Goal: Task Accomplishment & Management: Complete application form

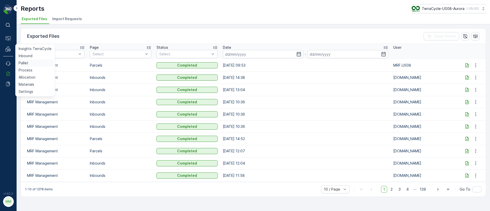
click at [27, 63] on p "Pallet" at bounding box center [24, 62] width 10 height 5
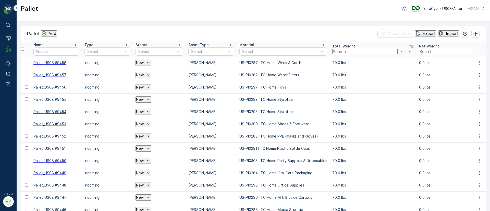
click at [51, 34] on p "Add" at bounding box center [52, 33] width 8 height 5
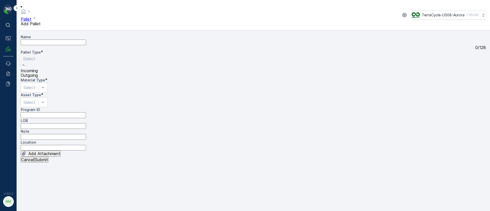
click at [38, 73] on span "Incoming" at bounding box center [29, 70] width 17 height 5
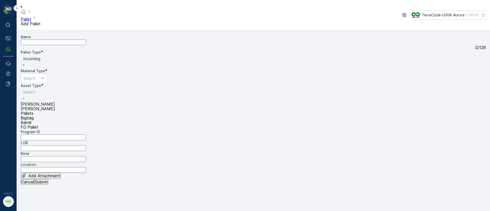
click at [33, 111] on span "Pallets" at bounding box center [27, 113] width 13 height 5
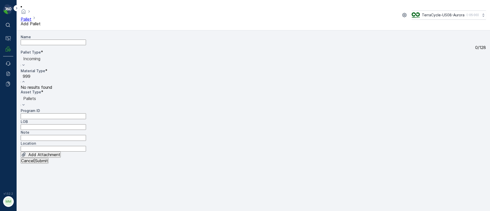
type input "9997"
click at [89, 73] on div at bounding box center [55, 78] width 68 height 11
click at [50, 74] on p "Select" at bounding box center [36, 77] width 27 height 6
type input "9999"
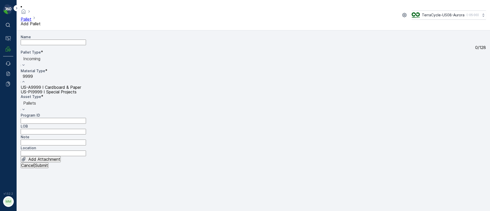
click at [81, 85] on span "US-A9999 I Cardboard & Paper" at bounding box center [51, 87] width 60 height 5
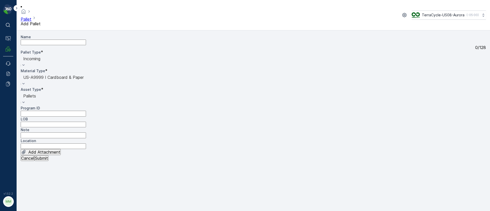
click at [48, 160] on p "Submit" at bounding box center [41, 158] width 13 height 5
click at [43, 56] on div "Incoming" at bounding box center [32, 62] width 22 height 14
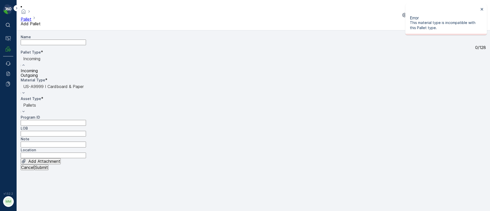
click at [38, 78] on span "Outgoing" at bounding box center [29, 75] width 17 height 5
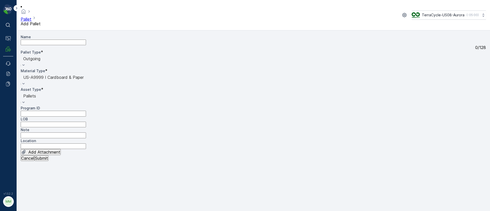
click at [52, 132] on input "Note" at bounding box center [53, 135] width 65 height 6
type input "Fulfillment cardboard clean up"
click at [48, 160] on p "Submit" at bounding box center [41, 158] width 13 height 5
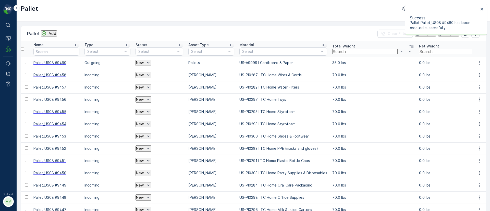
click at [478, 61] on icon "button" at bounding box center [478, 63] width 1 height 4
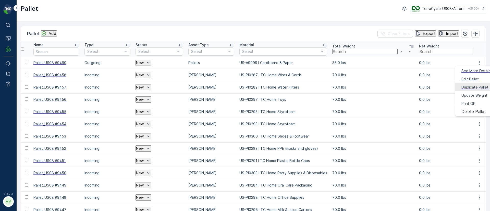
click at [465, 85] on span "Duplicate Pallet" at bounding box center [474, 87] width 27 height 5
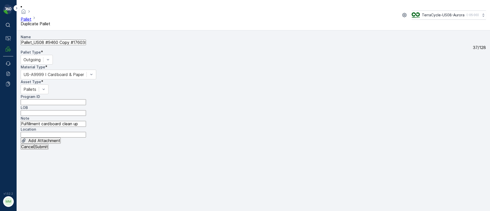
click at [31, 149] on p "Cancel" at bounding box center [27, 146] width 13 height 5
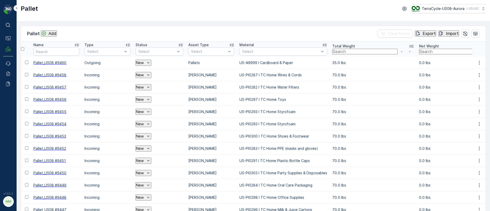
click at [53, 32] on p "Add" at bounding box center [52, 33] width 8 height 5
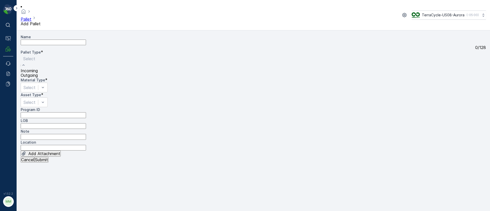
click at [38, 78] on span "Outgoing" at bounding box center [29, 75] width 17 height 5
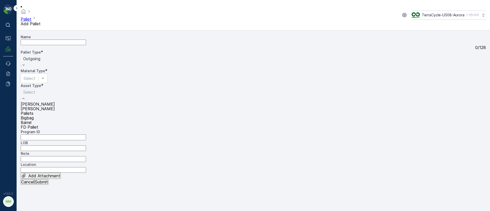
click at [33, 112] on span "Pallets" at bounding box center [27, 113] width 13 height 5
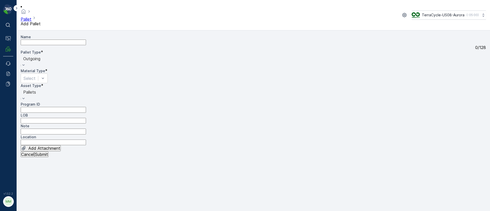
click at [46, 131] on div "Name 0 / 128 Pallet Type * option Outgoing, selected. Outgoing Material Type * …" at bounding box center [253, 92] width 465 height 117
click at [47, 129] on input "Note" at bounding box center [53, 132] width 65 height 6
type input "f"
drag, startPoint x: 93, startPoint y: 121, endPoint x: 11, endPoint y: 114, distance: 81.9
click at [10, 115] on div "⌘B Operations MRF Events Reports Documents v 1.52.2 MM MRF.US08 Pallet Add Pall…" at bounding box center [245, 105] width 490 height 211
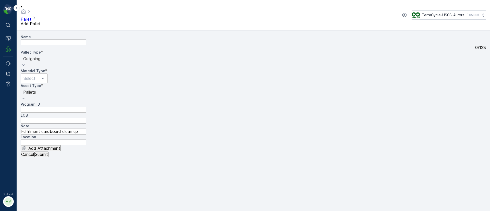
type input "Fulfillment cardboard clean up"
click at [48, 73] on div "Select" at bounding box center [34, 78] width 27 height 10
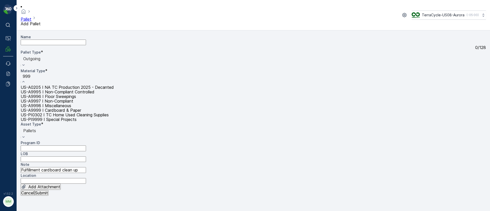
type input "9999"
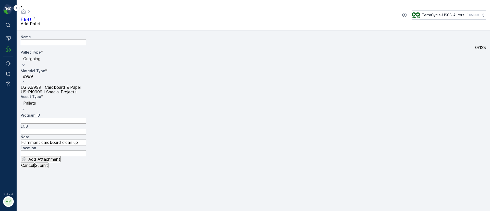
click at [81, 85] on span "US-A9999 I Cardboard & Paper" at bounding box center [51, 87] width 60 height 5
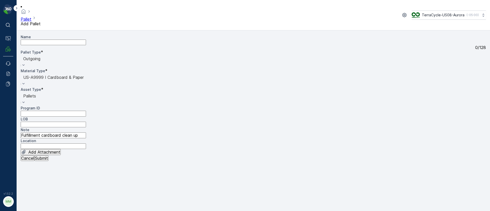
click at [48, 160] on p "Submit" at bounding box center [41, 158] width 13 height 5
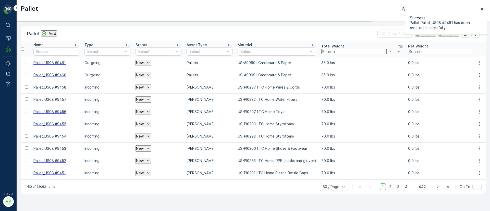
click at [481, 8] on icon "close" at bounding box center [481, 9] width 3 height 3
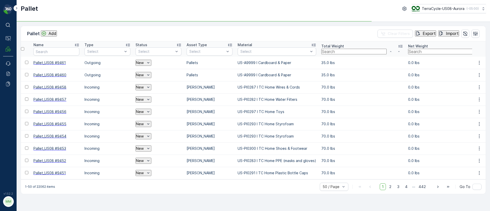
click at [56, 32] on p "Add" at bounding box center [52, 33] width 8 height 5
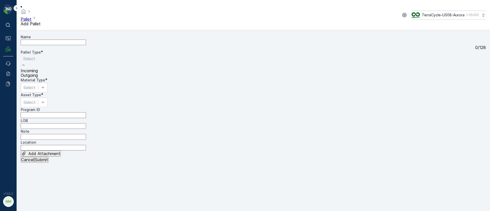
click at [38, 78] on span "Outgoing" at bounding box center [29, 75] width 17 height 5
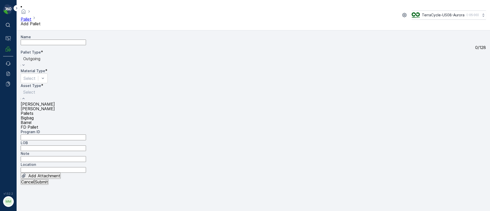
click at [33, 111] on span "Pallets" at bounding box center [27, 113] width 13 height 5
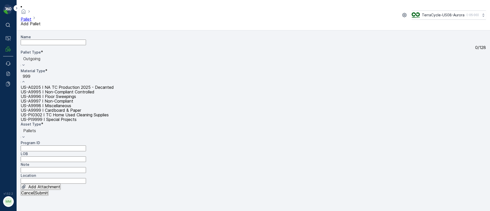
type input "9999"
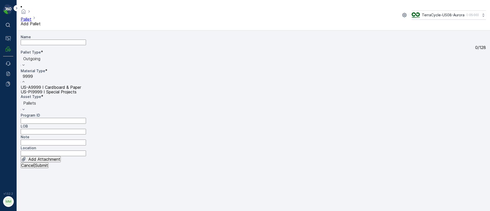
drag, startPoint x: 164, startPoint y: 76, endPoint x: 155, endPoint y: 73, distance: 10.3
click at [81, 85] on span "US-A9999 I Cardboard & Paper" at bounding box center [51, 87] width 60 height 5
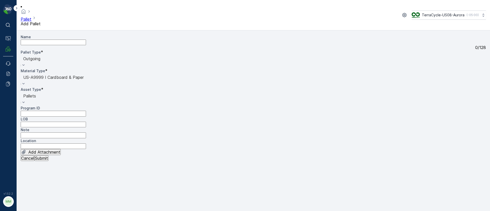
click at [68, 132] on input "Note" at bounding box center [53, 135] width 65 height 6
paste input "Fulfillment cardboard clean up"
type input "Fulfillment cardboard clean up"
click at [48, 160] on p "Submit" at bounding box center [41, 158] width 13 height 5
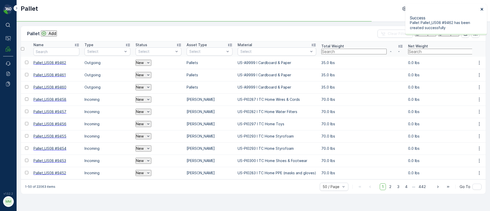
click at [483, 10] on icon "close" at bounding box center [482, 9] width 4 height 4
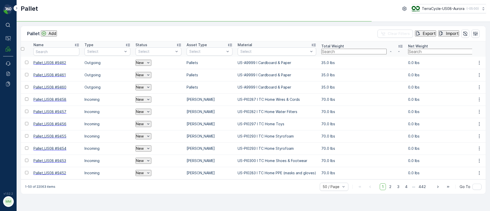
click at [51, 35] on p "Add" at bounding box center [52, 33] width 8 height 5
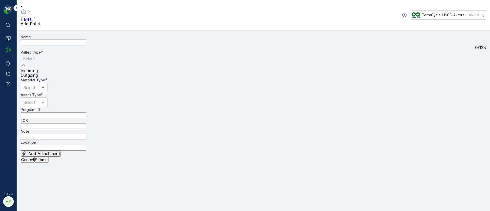
click at [38, 78] on span "Outgoing" at bounding box center [29, 75] width 17 height 5
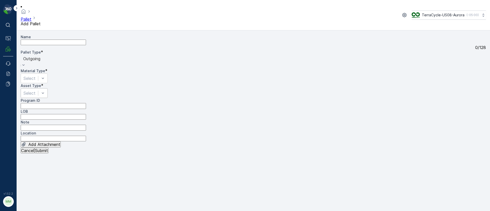
click at [40, 88] on div "Select" at bounding box center [34, 93] width 27 height 10
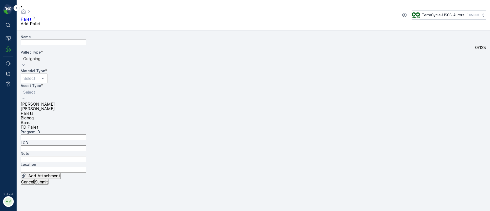
click at [33, 111] on span "Pallets" at bounding box center [27, 113] width 13 height 5
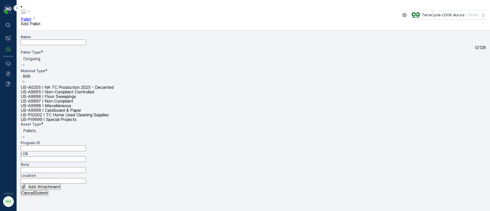
type input "9999"
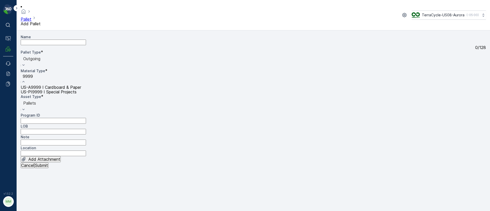
click at [89, 85] on div "US-A9999 I Cardboard & Paper" at bounding box center [55, 87] width 68 height 5
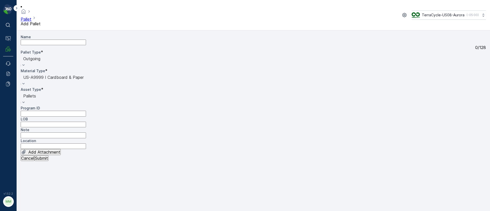
click at [67, 132] on input "Note" at bounding box center [53, 135] width 65 height 6
paste input "Fulfillment cardboard clean up"
type input "Fulfillment cardboard clean up"
click at [48, 160] on p "Submit" at bounding box center [41, 158] width 13 height 5
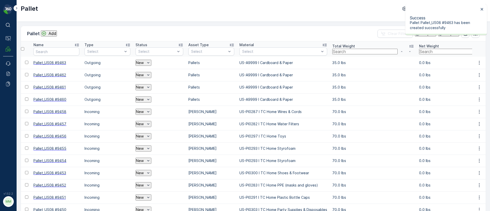
click at [50, 34] on p "Add" at bounding box center [52, 33] width 8 height 5
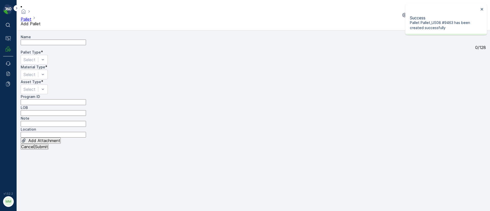
click at [45, 68] on div "Name 0 / 128 Pallet Type * Select Material Type * Select Asset Type * Select Pr…" at bounding box center [253, 88] width 465 height 109
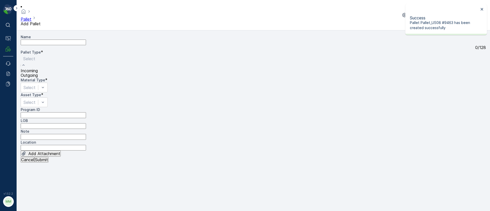
click at [38, 78] on span "Outgoing" at bounding box center [29, 75] width 17 height 5
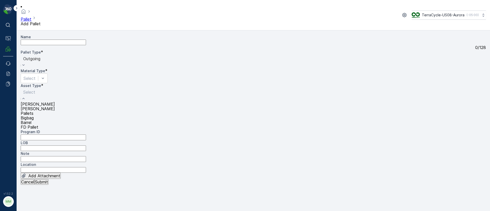
click at [33, 111] on span "Pallets" at bounding box center [27, 113] width 13 height 5
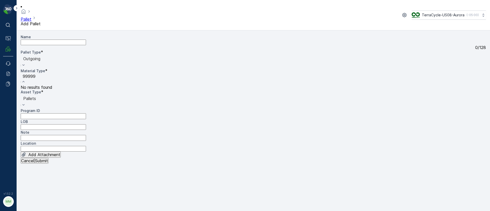
type input "9999"
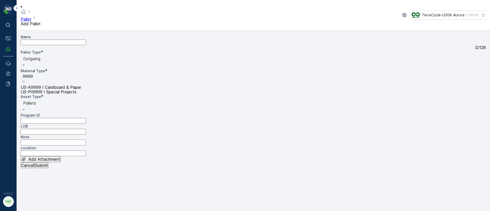
drag, startPoint x: 162, startPoint y: 77, endPoint x: 128, endPoint y: 84, distance: 34.5
click at [81, 85] on span "US-A9999 I Cardboard & Paper" at bounding box center [51, 87] width 60 height 5
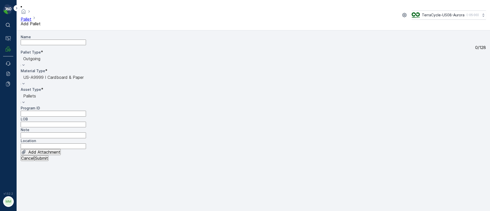
click at [48, 160] on p "Submit" at bounding box center [41, 158] width 13 height 5
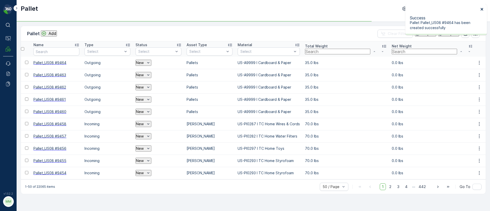
click at [481, 10] on icon "close" at bounding box center [481, 9] width 3 height 3
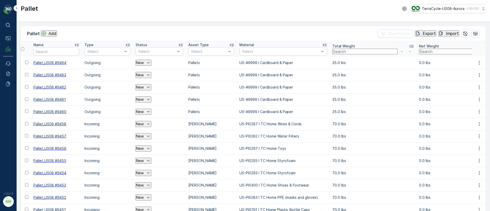
click at [50, 34] on p "Add" at bounding box center [52, 33] width 8 height 5
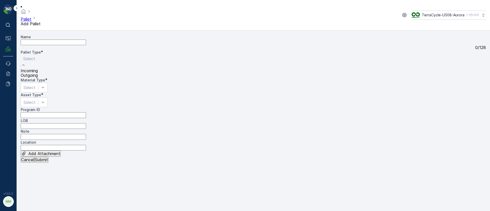
click at [37, 78] on span "Outgoing" at bounding box center [29, 75] width 17 height 5
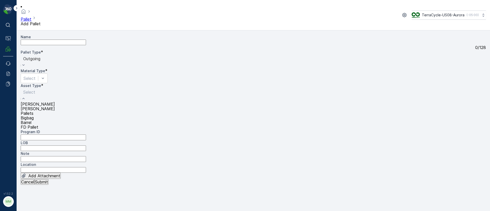
click at [33, 113] on span "Pallets" at bounding box center [27, 113] width 13 height 5
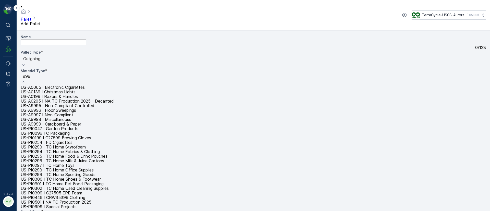
type input "9999"
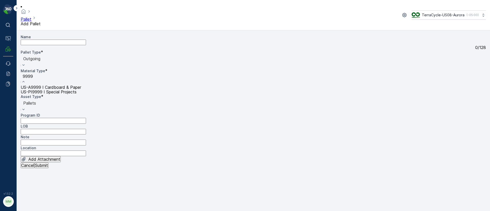
click at [81, 85] on span "US-A9999 I Cardboard & Paper" at bounding box center [51, 87] width 60 height 5
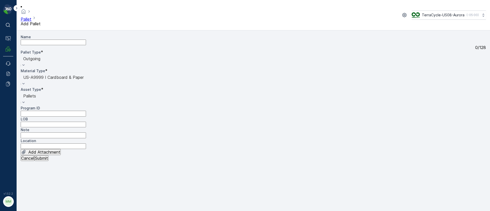
click at [48, 160] on p "Submit" at bounding box center [41, 158] width 13 height 5
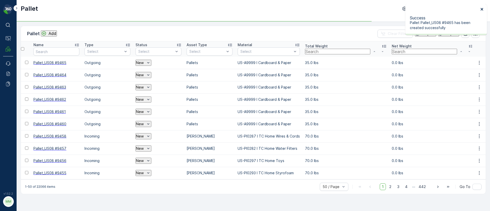
click at [482, 8] on icon "close" at bounding box center [481, 9] width 3 height 3
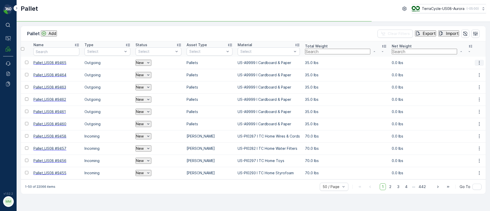
click at [480, 63] on icon "button" at bounding box center [478, 62] width 5 height 5
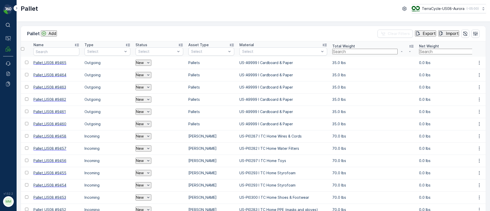
click at [55, 32] on p "Add" at bounding box center [52, 33] width 8 height 5
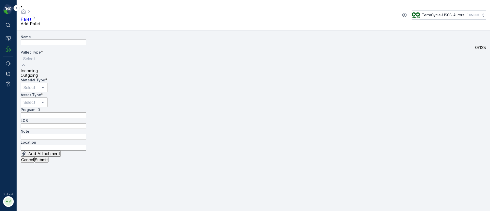
click at [38, 78] on span "Outgoing" at bounding box center [29, 75] width 17 height 5
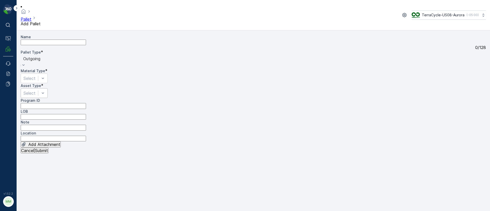
click at [41, 88] on div "Select" at bounding box center [34, 93] width 27 height 10
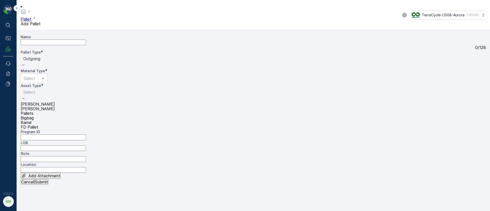
click at [33, 111] on span "Pallets" at bounding box center [27, 113] width 13 height 5
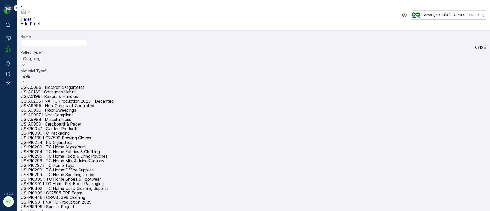
type input "9999"
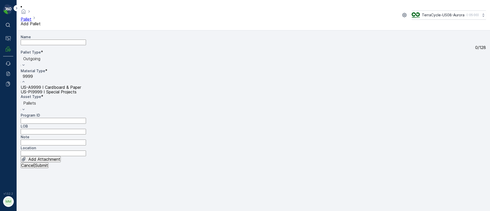
click at [81, 85] on span "US-A9999 I Cardboard & Paper" at bounding box center [51, 87] width 60 height 5
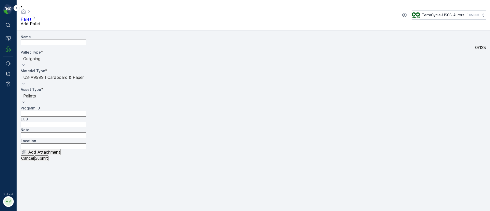
click at [48, 160] on p "Submit" at bounding box center [41, 158] width 13 height 5
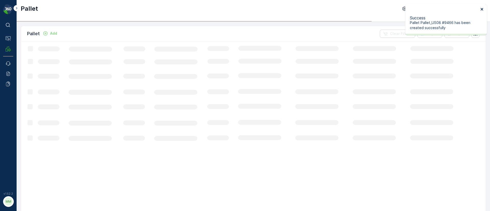
click at [483, 7] on icon "close" at bounding box center [482, 9] width 4 height 4
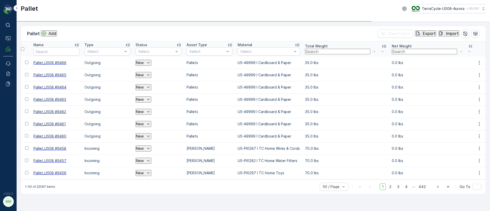
click at [49, 35] on div "Add" at bounding box center [48, 33] width 15 height 5
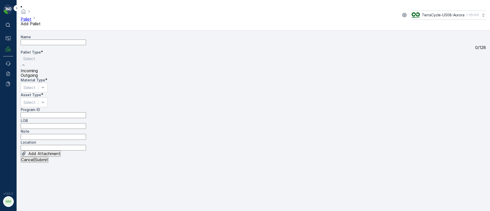
click at [36, 78] on span "Outgoing" at bounding box center [29, 75] width 17 height 5
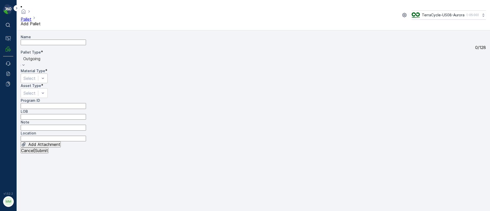
click at [48, 73] on div "Select" at bounding box center [34, 78] width 27 height 10
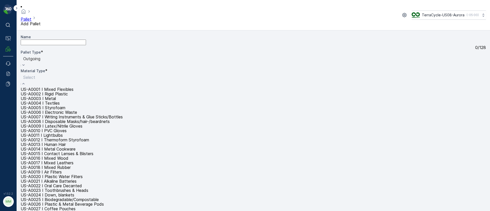
click at [168, 74] on div at bounding box center [95, 77] width 145 height 6
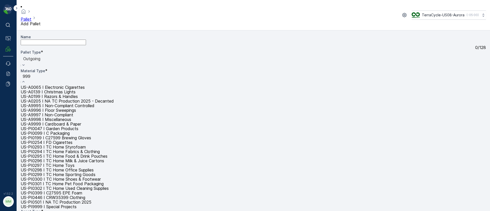
type input "9999"
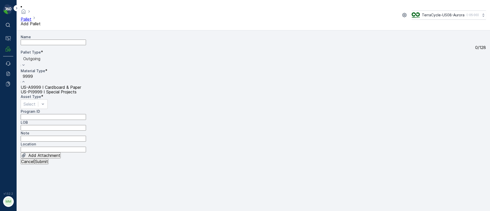
click at [81, 85] on span "US-A9999 I Cardboard & Paper" at bounding box center [51, 87] width 60 height 5
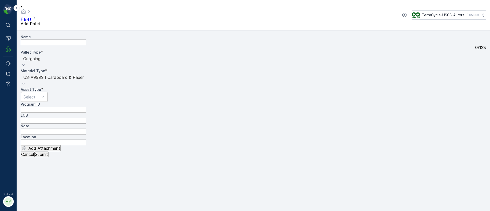
click at [48, 92] on div "Select" at bounding box center [34, 97] width 27 height 10
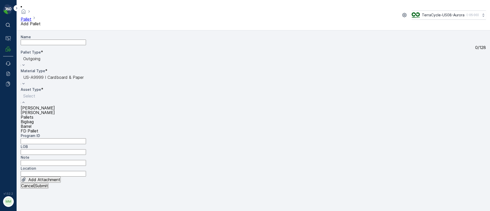
click at [32, 115] on span "Pallets" at bounding box center [27, 117] width 13 height 5
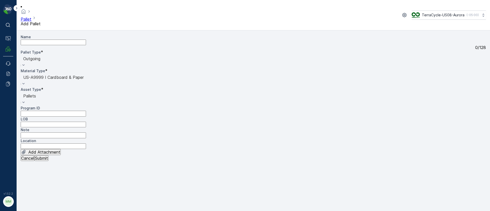
click at [48, 161] on button "Submit" at bounding box center [41, 158] width 14 height 6
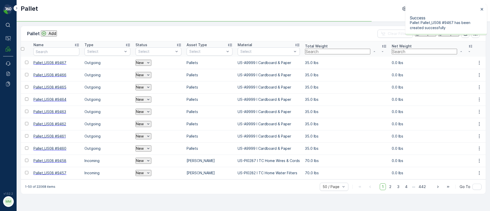
click at [49, 35] on div "Add" at bounding box center [48, 33] width 15 height 5
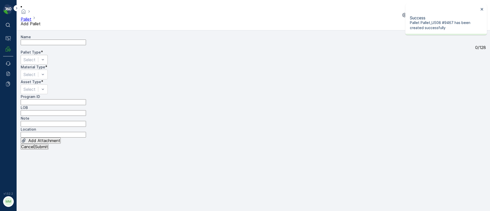
click at [48, 57] on div "Select" at bounding box center [34, 60] width 27 height 10
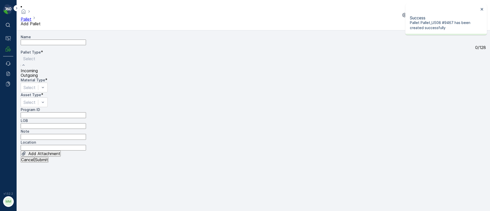
click at [38, 78] on span "Outgoing" at bounding box center [29, 75] width 17 height 5
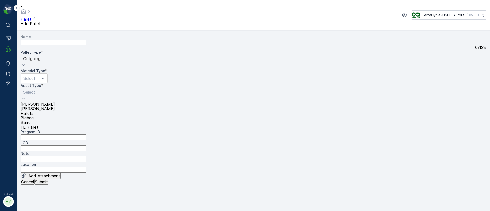
click at [37, 111] on div "Pallets" at bounding box center [38, 113] width 34 height 5
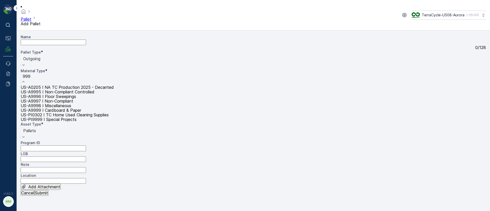
type input "9999"
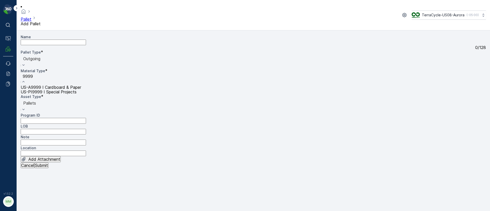
click at [81, 85] on span "US-A9999 I Cardboard & Paper" at bounding box center [51, 87] width 60 height 5
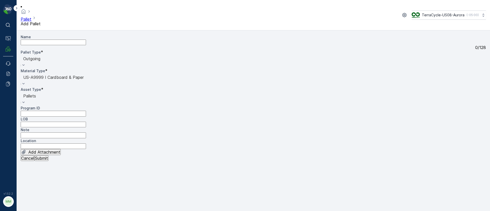
click at [80, 132] on input "Note" at bounding box center [53, 135] width 65 height 6
paste input "Fulfillment cardboard clean up"
type input "Fulfillment cardboard clean up"
click at [46, 160] on p "Submit" at bounding box center [41, 158] width 13 height 5
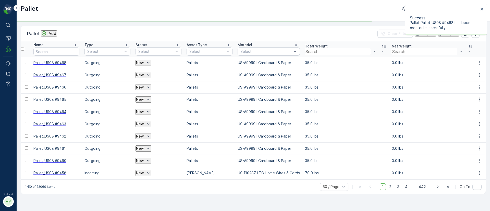
click at [478, 9] on div "Success Pallet Pallet_US08 #9468 has been created successfully" at bounding box center [444, 19] width 72 height 25
click at [49, 33] on div "Add" at bounding box center [48, 33] width 15 height 5
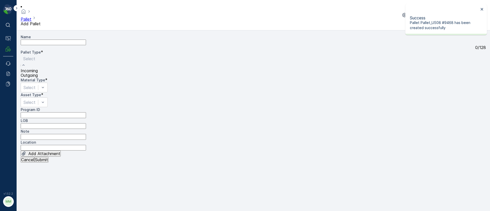
click at [38, 78] on span "Outgoing" at bounding box center [29, 75] width 17 height 5
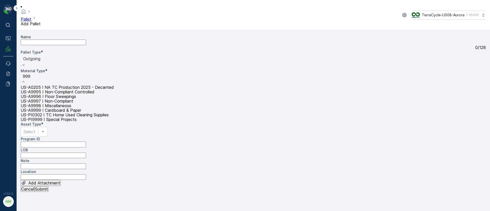
type input "9999"
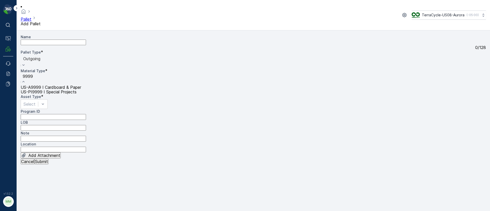
click at [81, 85] on span "US-A9999 I Cardboard & Paper" at bounding box center [51, 87] width 60 height 5
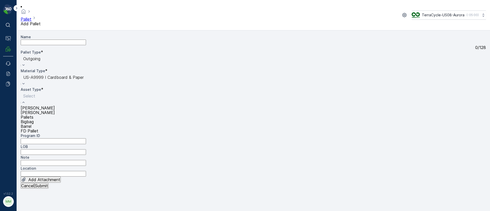
click at [55, 92] on div "Select" at bounding box center [38, 99] width 34 height 14
click at [33, 115] on span "Pallets" at bounding box center [27, 117] width 13 height 5
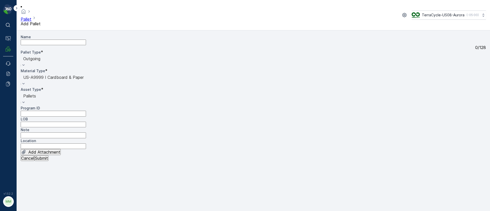
click at [48, 160] on p "Submit" at bounding box center [41, 158] width 13 height 5
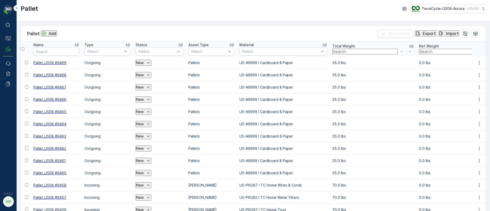
click at [54, 32] on p "Add" at bounding box center [52, 33] width 8 height 5
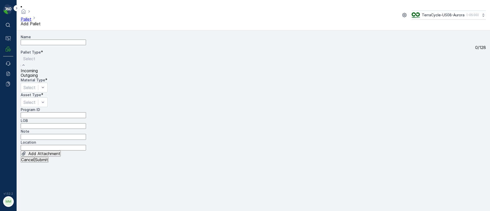
click at [38, 78] on span "Outgoing" at bounding box center [29, 75] width 17 height 5
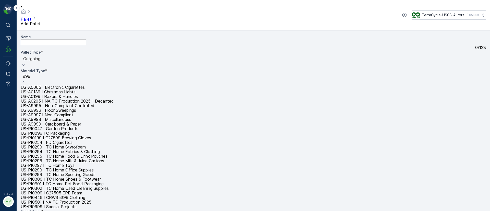
type input "9999"
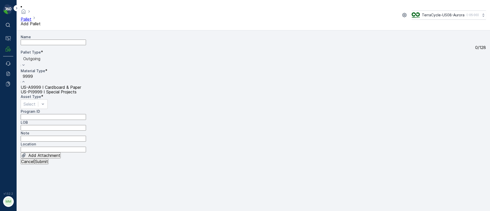
click at [81, 85] on span "US-A9999 I Cardboard & Paper" at bounding box center [51, 87] width 60 height 5
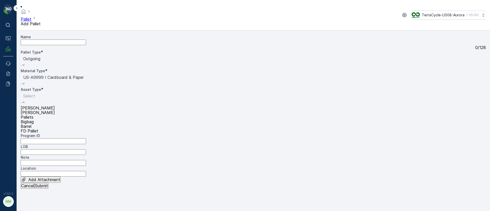
click at [33, 115] on span "Pallets" at bounding box center [27, 117] width 13 height 5
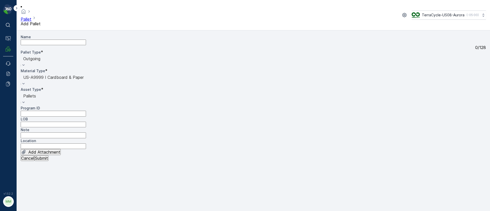
click at [48, 160] on p "Submit" at bounding box center [41, 158] width 13 height 5
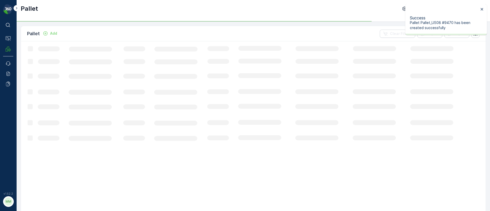
click at [480, 7] on div "Success Pallet Pallet_US08 #9470 has been created successfully" at bounding box center [444, 19] width 72 height 25
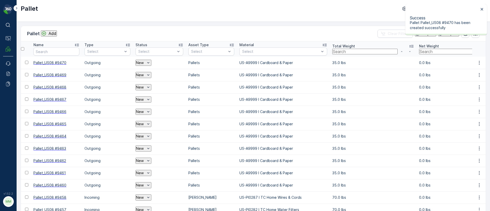
click at [55, 33] on p "Add" at bounding box center [52, 33] width 8 height 5
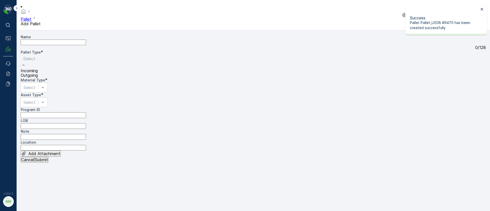
click at [38, 78] on span "Outgoing" at bounding box center [29, 75] width 17 height 5
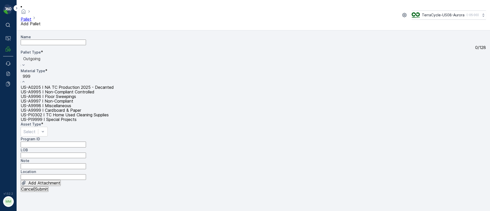
type input "9999"
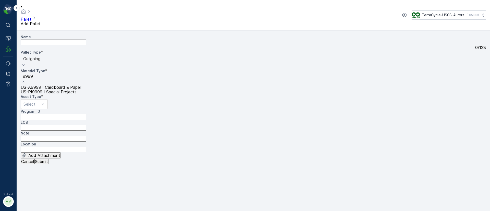
click at [89, 85] on div "US-A9999 I Cardboard & Paper" at bounding box center [55, 87] width 68 height 5
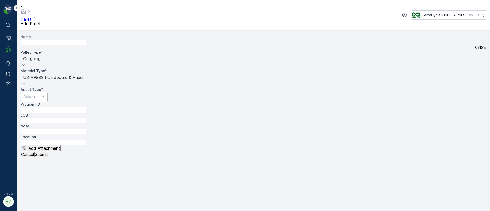
click at [32, 92] on div "Select" at bounding box center [34, 97] width 27 height 10
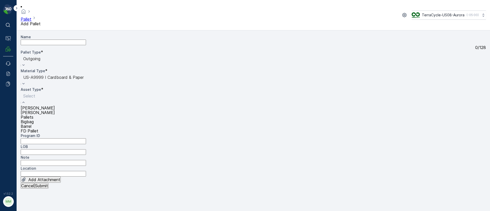
click at [45, 115] on div "Pallets" at bounding box center [38, 117] width 34 height 5
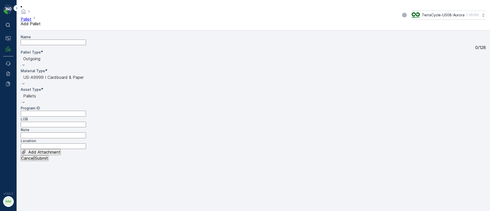
click at [48, 160] on p "Submit" at bounding box center [41, 158] width 13 height 5
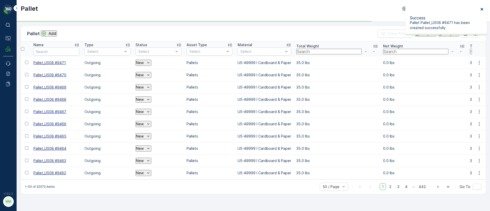
click at [483, 9] on icon "close" at bounding box center [482, 9] width 4 height 4
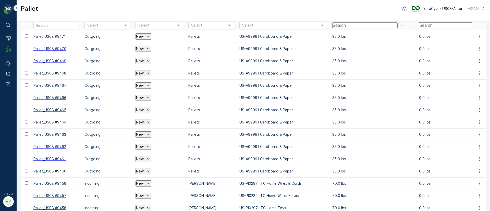
scroll to position [38, 0]
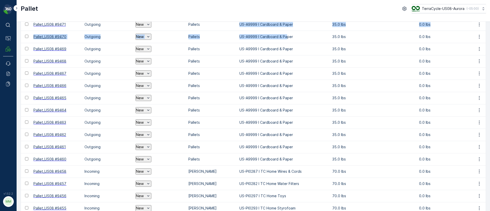
drag, startPoint x: 293, startPoint y: 35, endPoint x: 232, endPoint y: 24, distance: 61.8
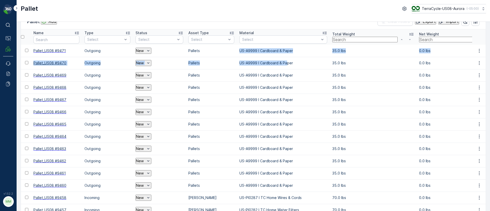
scroll to position [0, 0]
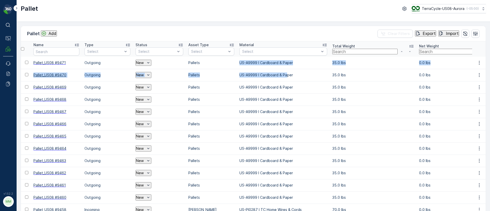
click at [53, 34] on p "Add" at bounding box center [52, 33] width 8 height 5
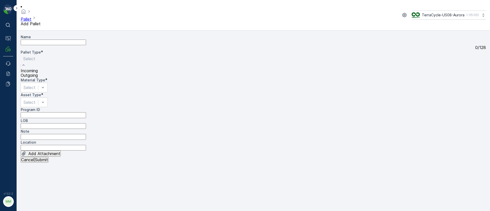
click at [38, 78] on span "Outgoing" at bounding box center [29, 75] width 17 height 5
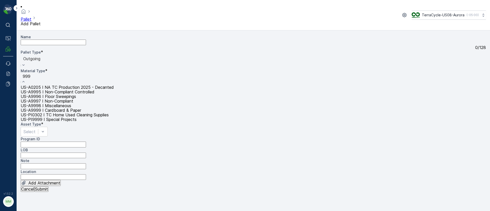
type input "9999"
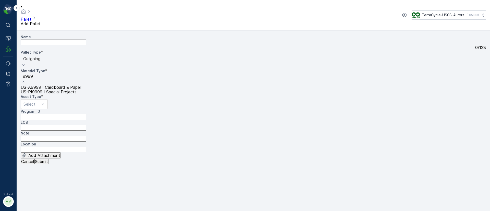
click at [81, 85] on span "US-A9999 I Cardboard & Paper" at bounding box center [51, 87] width 60 height 5
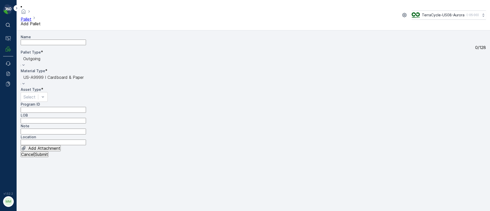
click at [45, 129] on input "Note" at bounding box center [53, 132] width 65 height 6
paste input "Fulfillment cardboard clean up"
type input "Fulfillment cardboard clean up"
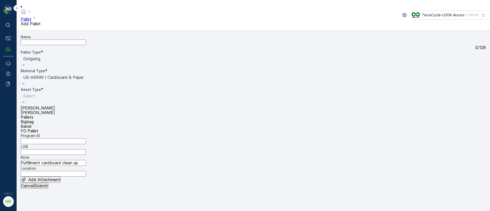
click at [33, 115] on span "Pallets" at bounding box center [27, 117] width 13 height 5
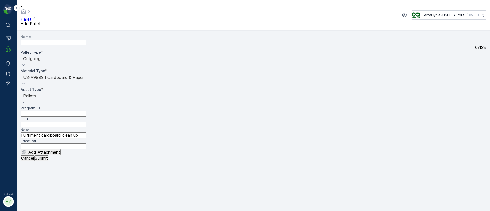
click at [48, 161] on button "Submit" at bounding box center [41, 158] width 14 height 6
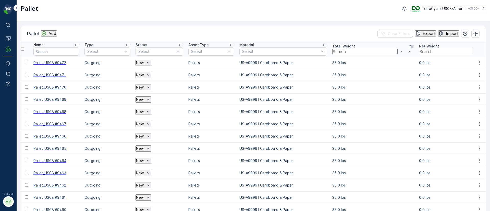
click at [52, 33] on p "Add" at bounding box center [52, 33] width 8 height 5
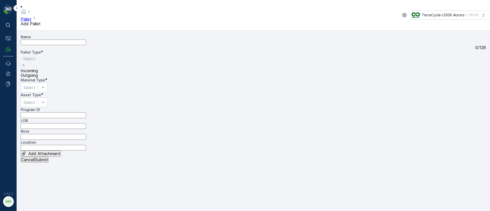
click at [38, 78] on span "Outgoing" at bounding box center [29, 75] width 17 height 5
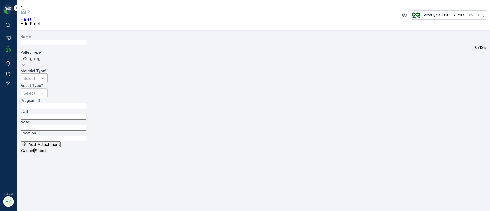
click at [39, 127] on input "Note" at bounding box center [53, 128] width 65 height 6
paste input "Fulfillment cardboard clean up"
type input "Fulfillment cardboard clean up"
click at [48, 73] on div "Select" at bounding box center [34, 78] width 27 height 10
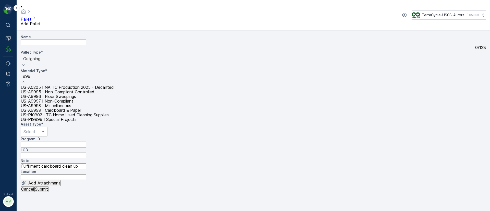
type input "9999"
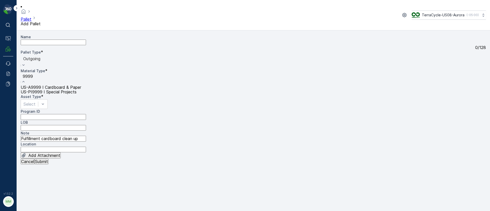
click at [89, 85] on div "US-A9999 I Cardboard & Paper" at bounding box center [55, 87] width 68 height 5
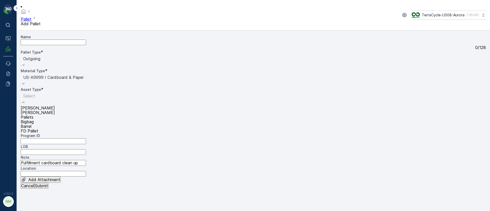
click at [33, 115] on span "Pallets" at bounding box center [27, 117] width 13 height 5
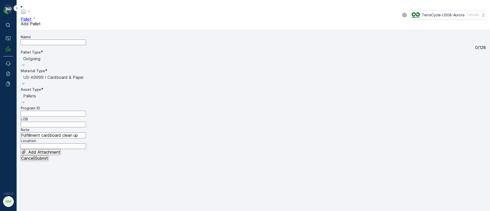
click at [48, 160] on p "Submit" at bounding box center [41, 158] width 13 height 5
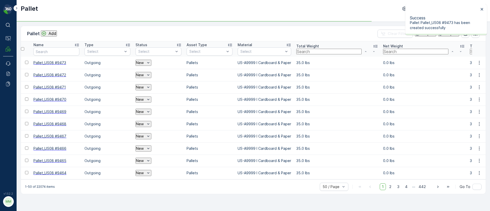
click at [48, 32] on div "Add" at bounding box center [48, 33] width 15 height 5
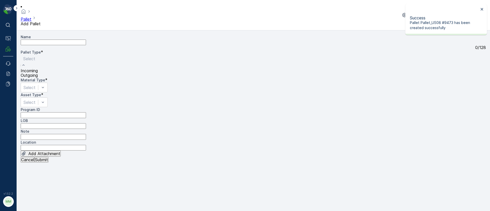
click at [36, 78] on span "Outgoing" at bounding box center [29, 75] width 17 height 5
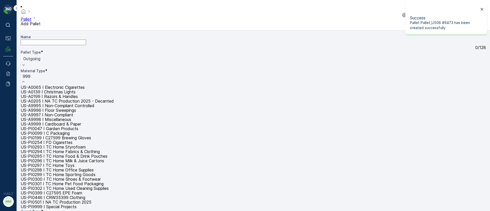
type input "9999"
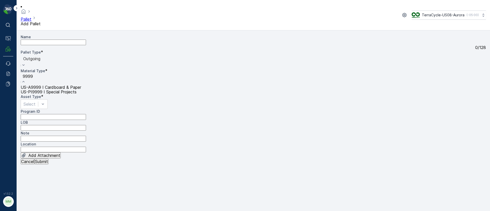
click at [81, 85] on span "US-A9999 I Cardboard & Paper" at bounding box center [51, 87] width 60 height 5
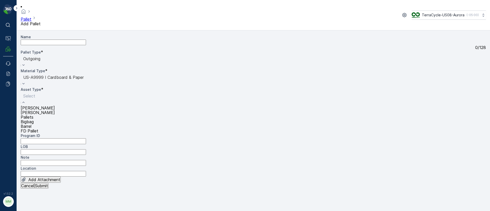
click at [33, 115] on span "Pallets" at bounding box center [27, 117] width 13 height 5
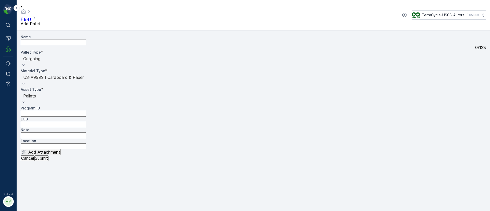
click at [37, 132] on input "Note" at bounding box center [53, 135] width 65 height 6
paste input "Fulfillment cardboard clean up"
type input "Fulfillment cardboard clean up"
click at [48, 160] on p "Submit" at bounding box center [41, 158] width 13 height 5
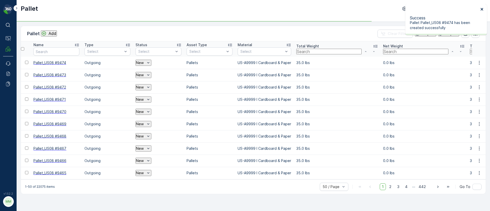
click at [481, 9] on icon "close" at bounding box center [482, 9] width 4 height 4
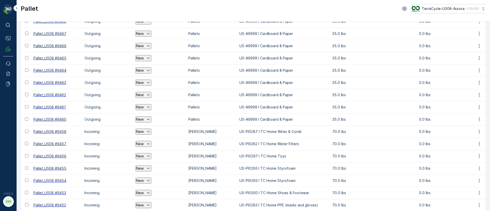
scroll to position [77, 0]
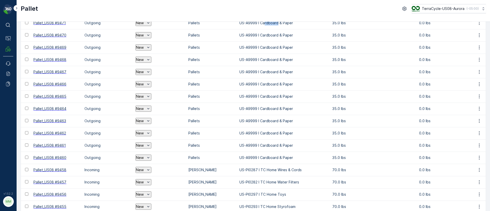
drag, startPoint x: 271, startPoint y: 24, endPoint x: 284, endPoint y: 25, distance: 13.3
click at [284, 24] on p "US-A9999 I Cardboard & Paper" at bounding box center [283, 22] width 88 height 5
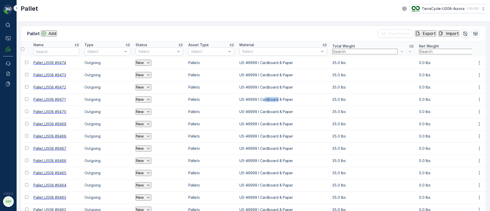
click at [52, 31] on p "Add" at bounding box center [52, 33] width 8 height 5
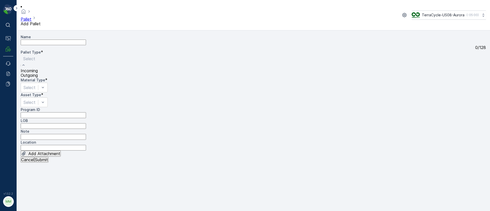
click at [38, 78] on span "Outgoing" at bounding box center [29, 75] width 17 height 5
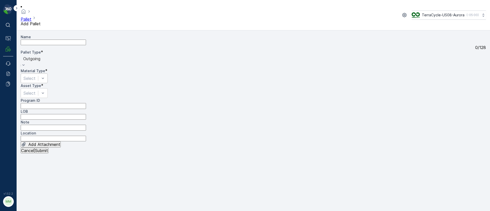
click at [48, 73] on div "Select" at bounding box center [34, 78] width 27 height 10
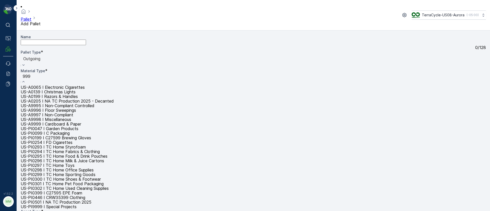
type input "9999"
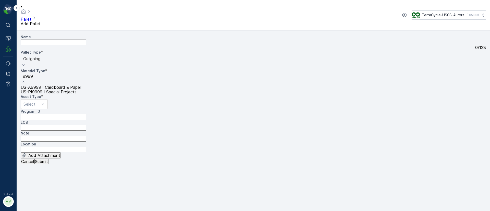
click at [81, 85] on span "US-A9999 I Cardboard & Paper" at bounding box center [51, 87] width 60 height 5
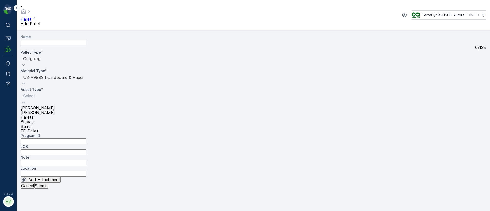
click at [33, 115] on span "Pallets" at bounding box center [27, 117] width 13 height 5
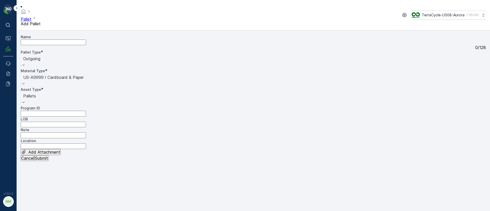
click at [46, 132] on input "Note" at bounding box center [53, 135] width 65 height 6
paste input "Fulfillment cardboard clean up"
type input "Fulfillment cardboard clean up"
click at [48, 160] on p "Submit" at bounding box center [41, 158] width 13 height 5
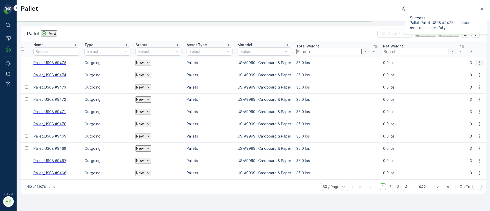
click at [478, 61] on icon "button" at bounding box center [478, 62] width 5 height 5
click at [53, 31] on p "Add" at bounding box center [52, 33] width 8 height 5
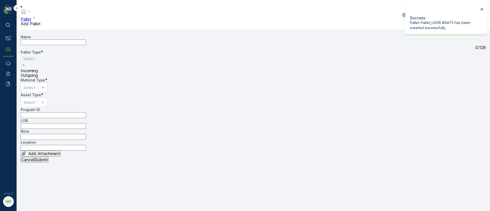
click at [33, 78] on span "Outgoing" at bounding box center [29, 75] width 17 height 5
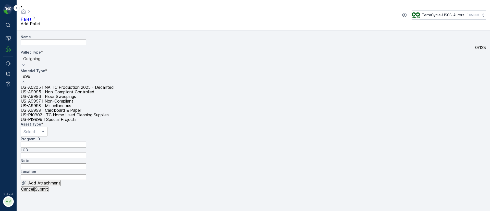
type input "9999"
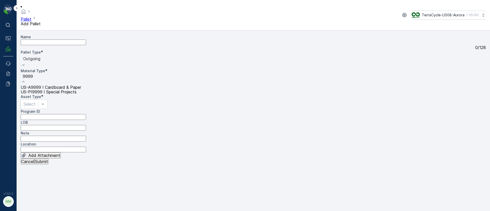
click at [81, 85] on span "US-A9999 I Cardboard & Paper" at bounding box center [51, 87] width 60 height 5
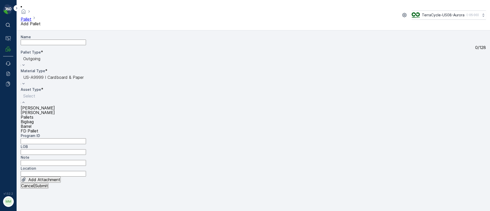
click at [33, 115] on span "Pallets" at bounding box center [27, 117] width 13 height 5
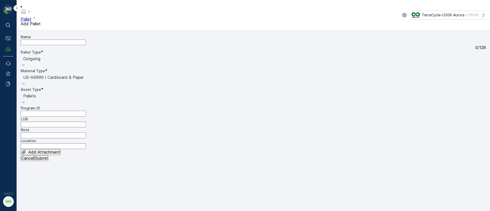
click at [43, 132] on input "Note" at bounding box center [53, 135] width 65 height 6
paste input "Fulfillment cardboard clean up"
type input "Fulfillment cardboard clean up"
click at [48, 161] on button "Submit" at bounding box center [41, 158] width 14 height 6
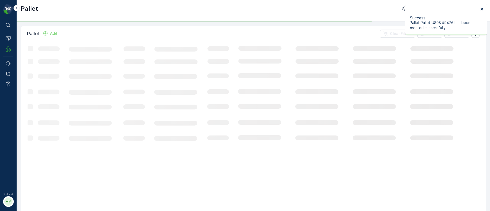
click at [481, 9] on icon "close" at bounding box center [482, 9] width 4 height 4
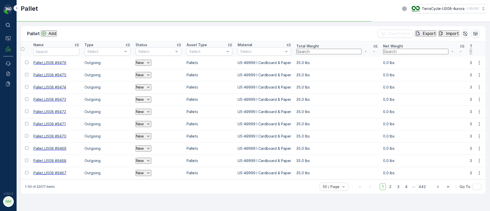
click at [53, 33] on p "Add" at bounding box center [52, 33] width 8 height 5
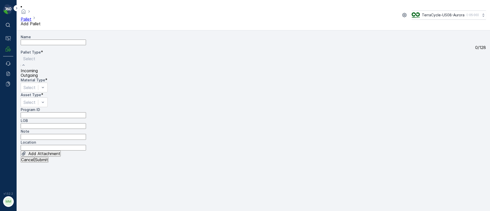
click at [37, 78] on span "Outgoing" at bounding box center [29, 75] width 17 height 5
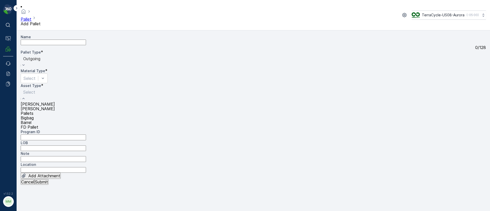
click at [33, 111] on span "Pallets" at bounding box center [27, 113] width 13 height 5
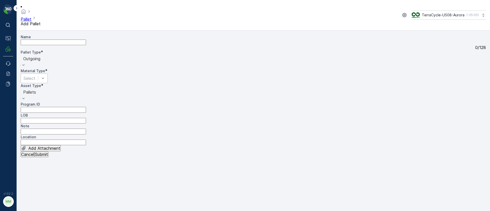
click at [48, 73] on div "Select" at bounding box center [34, 78] width 27 height 10
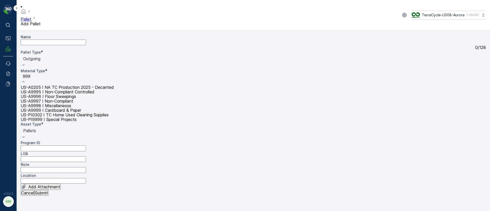
type input "9999"
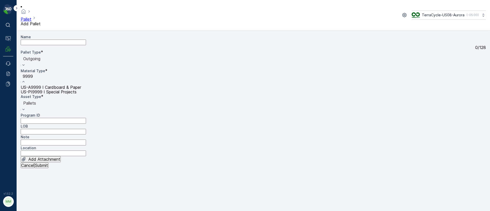
click at [81, 85] on span "US-A9999 I Cardboard & Paper" at bounding box center [51, 87] width 60 height 5
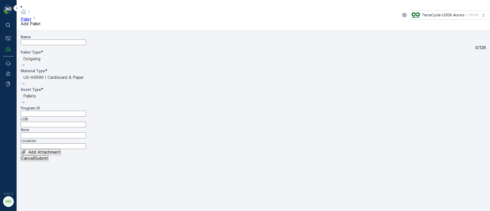
click at [46, 130] on div "Name 0 / 128 Pallet Type * option Outgoing, selected. Outgoing Material Type * …" at bounding box center [253, 94] width 465 height 121
click at [43, 132] on input "Note" at bounding box center [53, 135] width 65 height 6
paste input "Fulfillment cardboard clean up"
type input "Fulfillment cardboard clean up"
click at [48, 160] on p "Submit" at bounding box center [41, 158] width 13 height 5
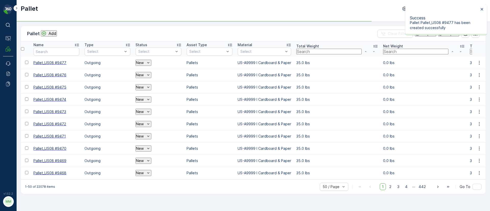
click at [53, 35] on p "Add" at bounding box center [52, 33] width 8 height 5
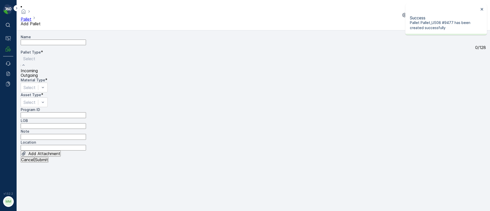
click at [32, 78] on span "Outgoing" at bounding box center [29, 75] width 17 height 5
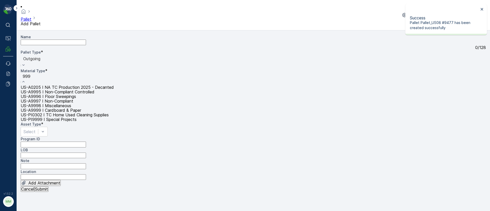
type input "9999"
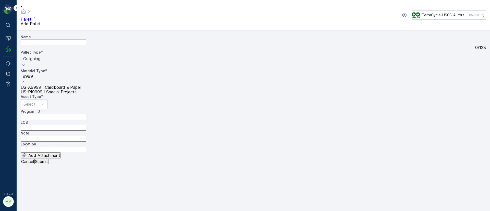
click at [81, 85] on span "US-A9999 I Cardboard & Paper" at bounding box center [51, 87] width 60 height 5
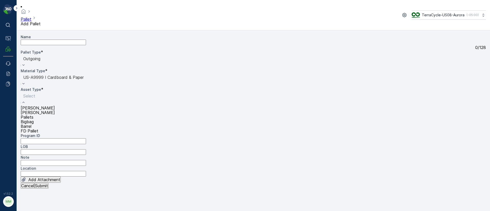
click at [27, 115] on div "Pallets" at bounding box center [38, 117] width 34 height 5
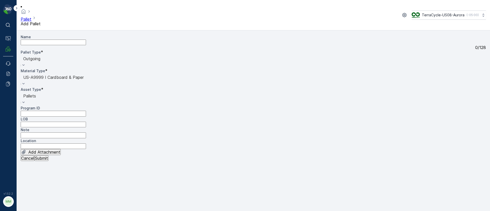
click at [34, 132] on input "Note" at bounding box center [53, 135] width 65 height 6
paste input "Fulfillment cardboard clean up"
type input "Fulfillment cardboard clean up"
click at [48, 161] on button "Submit" at bounding box center [41, 158] width 14 height 6
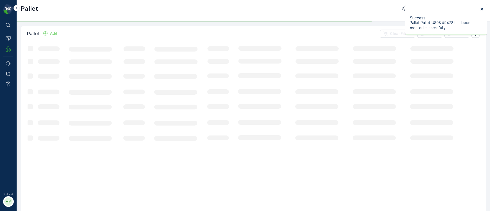
click at [480, 8] on icon "close" at bounding box center [482, 9] width 4 height 4
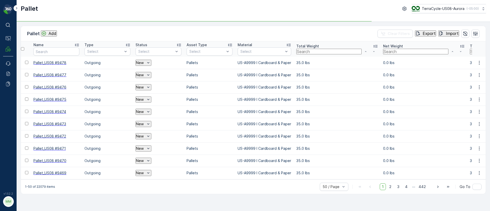
click at [48, 34] on div "Add" at bounding box center [48, 33] width 15 height 5
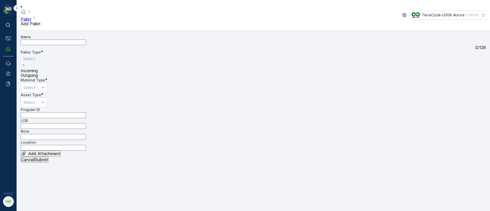
click at [36, 78] on div "Outgoing" at bounding box center [29, 75] width 17 height 5
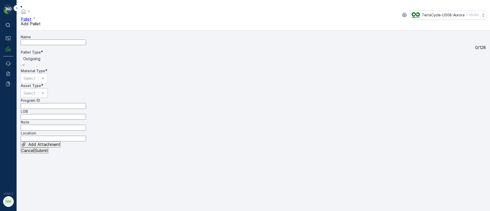
click at [43, 88] on div "Select" at bounding box center [34, 93] width 27 height 10
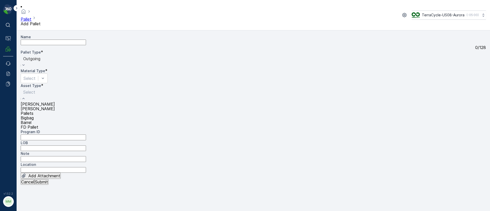
click at [33, 111] on span "Pallets" at bounding box center [27, 113] width 13 height 5
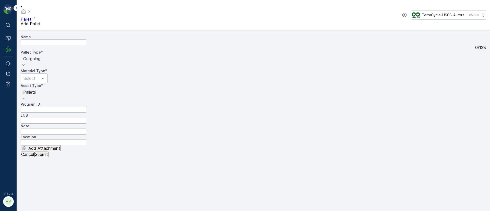
click at [48, 73] on div "Select" at bounding box center [34, 78] width 27 height 10
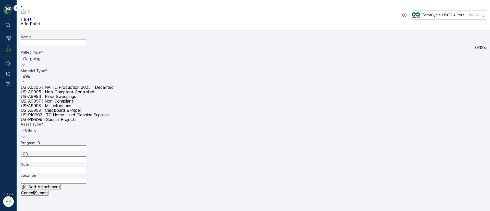
type input "9999"
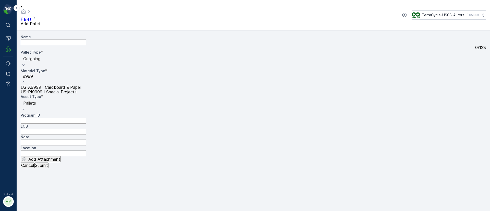
click at [81, 85] on span "US-A9999 I Cardboard & Paper" at bounding box center [51, 87] width 60 height 5
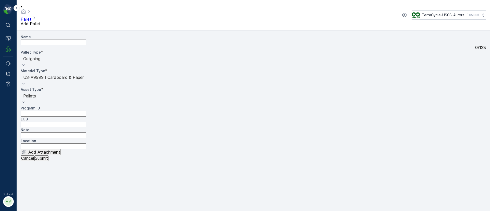
click at [36, 132] on input "Note" at bounding box center [53, 135] width 65 height 6
paste input "Fulfillment cardboard clean up"
type input "Fulfillment cardboard clean up"
click at [48, 160] on p "Submit" at bounding box center [41, 158] width 13 height 5
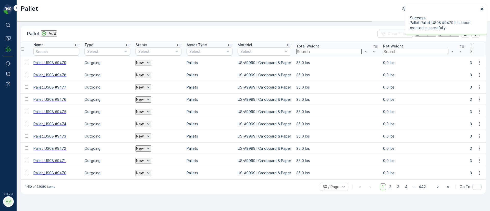
drag, startPoint x: 483, startPoint y: 10, endPoint x: 476, endPoint y: 10, distance: 6.1
click at [483, 10] on icon "close" at bounding box center [482, 9] width 4 height 4
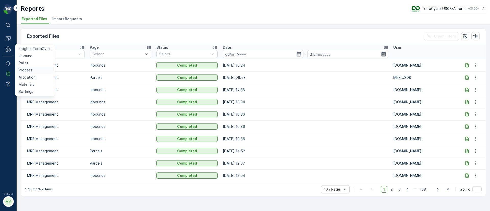
click at [23, 71] on p "Process" at bounding box center [26, 70] width 14 height 5
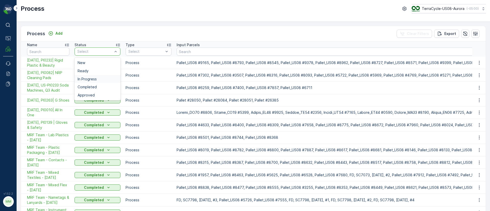
click at [92, 77] on span "In Progress" at bounding box center [87, 79] width 19 height 4
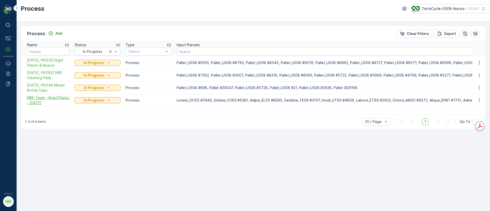
drag, startPoint x: 23, startPoint y: 98, endPoint x: 47, endPoint y: 104, distance: 25.1
click at [47, 104] on td "MRF Team - Rigid Plastic - 8/13/25" at bounding box center [46, 100] width 51 height 12
copy span "MRF Team - Rigid Plastic - 8/13/25"
click at [45, 91] on span "08/19/25, PI0046 Mixed Bottle Caps" at bounding box center [48, 88] width 42 height 10
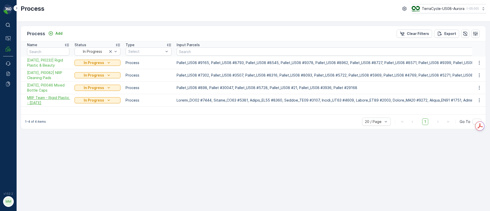
click at [40, 103] on span "MRF Team - Rigid Plastic - 8/13/25" at bounding box center [48, 100] width 42 height 10
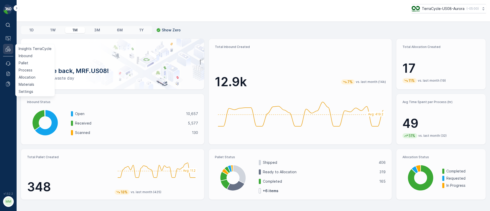
click at [7, 48] on icon at bounding box center [7, 49] width 2 height 3
click at [31, 64] on link "Pallet" at bounding box center [35, 62] width 37 height 7
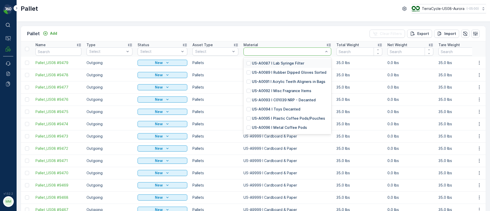
click at [260, 52] on div at bounding box center [285, 51] width 78 height 4
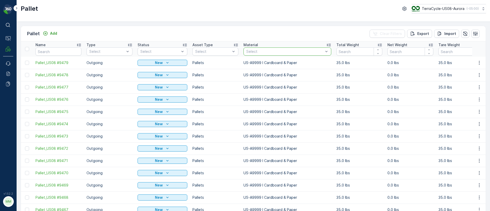
click at [260, 52] on div at bounding box center [285, 51] width 78 height 4
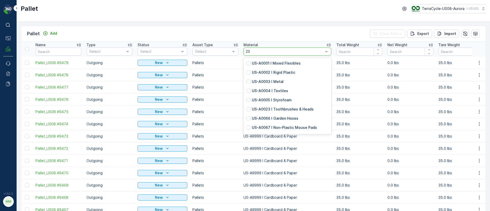
type input "2"
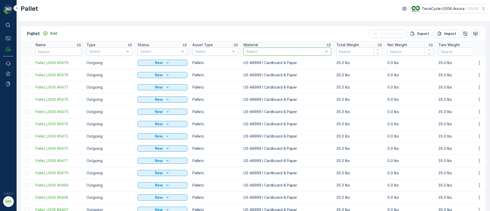
drag, startPoint x: 254, startPoint y: 53, endPoint x: 240, endPoint y: 53, distance: 13.8
click at [241, 53] on th "Material option , deselected. Select" at bounding box center [287, 48] width 93 height 15
click at [254, 50] on div at bounding box center [285, 51] width 78 height 4
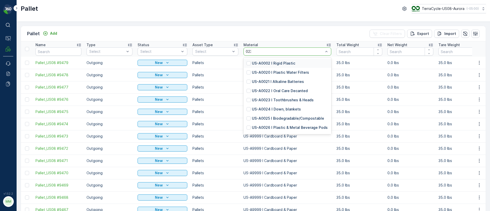
type input "0232"
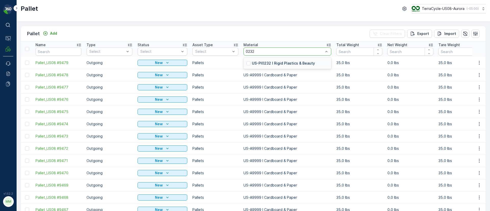
click at [262, 63] on p "US-PI0232 I Rigid Plastics & Beauty" at bounding box center [283, 63] width 63 height 5
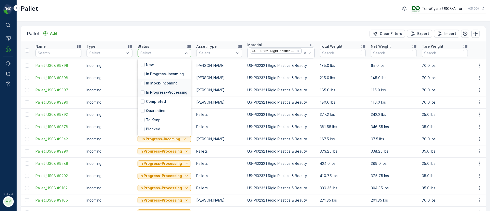
click at [159, 84] on p "In stock-Incoming" at bounding box center [162, 83] width 32 height 5
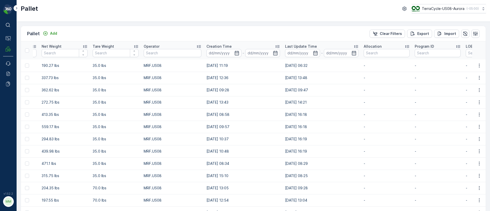
click at [353, 44] on icon at bounding box center [355, 46] width 5 height 5
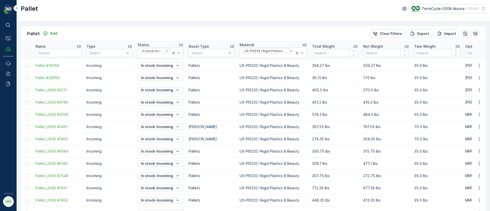
drag, startPoint x: 309, startPoint y: 64, endPoint x: 0, endPoint y: 73, distance: 309.5
click at [0, 73] on div "⌘B Operations MRF Events Reports Documents v 1.52.2 MM MRF.US08 Pallet TerraCyc…" at bounding box center [245, 105] width 490 height 211
click at [433, 78] on p "35.0 lbs" at bounding box center [437, 77] width 46 height 5
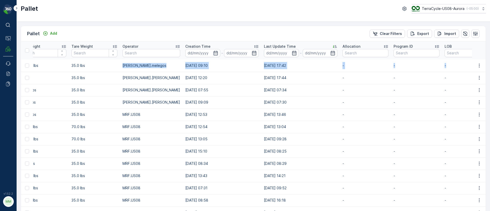
scroll to position [0, 416]
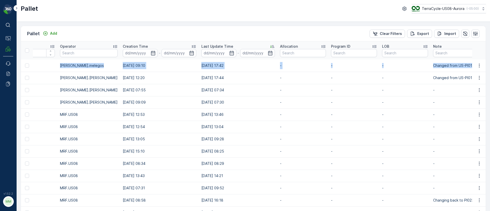
drag, startPoint x: 436, startPoint y: 65, endPoint x: 486, endPoint y: 64, distance: 49.7
click at [486, 64] on div "Pallet Add Clear Filters Export Import Name Type Select Status In stock-Incomin…" at bounding box center [253, 116] width 473 height 189
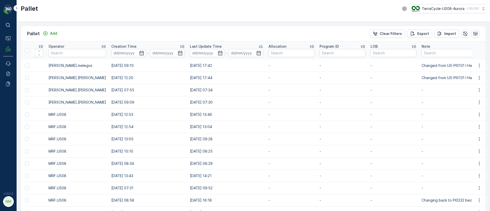
click at [373, 133] on td "-" at bounding box center [393, 139] width 51 height 12
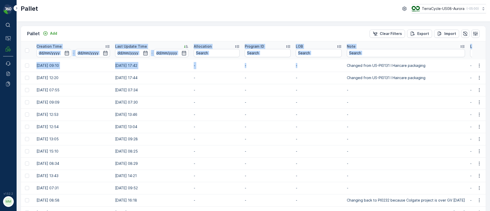
scroll to position [0, 525]
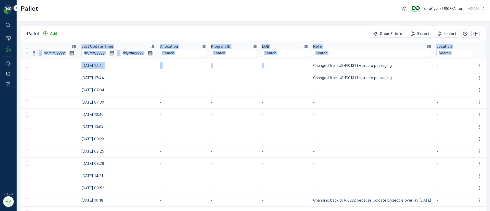
drag, startPoint x: 405, startPoint y: 66, endPoint x: 495, endPoint y: 64, distance: 89.8
click at [489, 64] on html "⌘B Operations MRF Events Reports Documents v 1.52.2 MM MRF.US08 Pallet TerraCyc…" at bounding box center [245, 105] width 490 height 211
click at [372, 89] on p "-" at bounding box center [372, 89] width 118 height 5
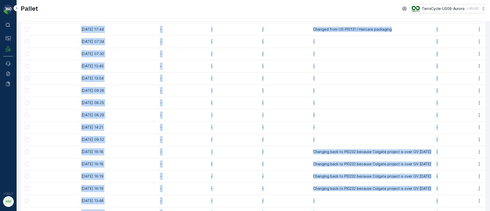
scroll to position [91, 0]
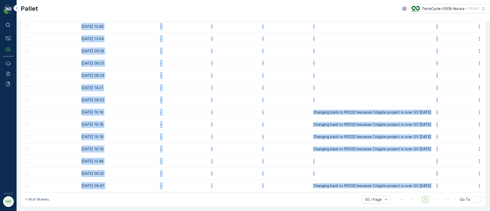
drag, startPoint x: 35, startPoint y: 59, endPoint x: 465, endPoint y: 181, distance: 447.0
copy tbody "Pallet #16358 Incoming In stock-Incoming Pallets US-PI0232 I Rigid Plastics & B…"
